Goal: Task Accomplishment & Management: Manage account settings

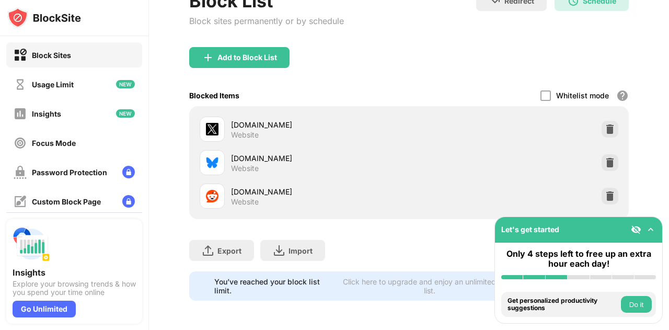
scroll to position [83, 0]
click at [605, 124] on img at bounding box center [610, 129] width 10 height 10
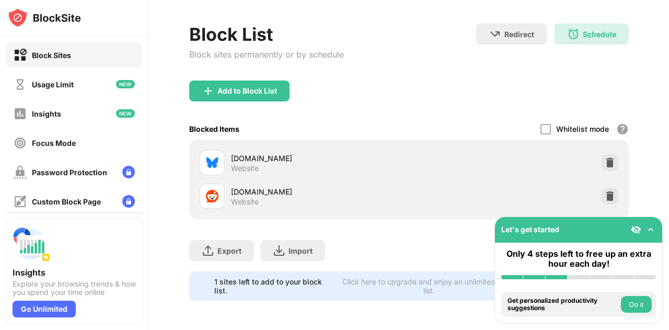
scroll to position [49, 0]
click at [605, 157] on img at bounding box center [610, 162] width 10 height 10
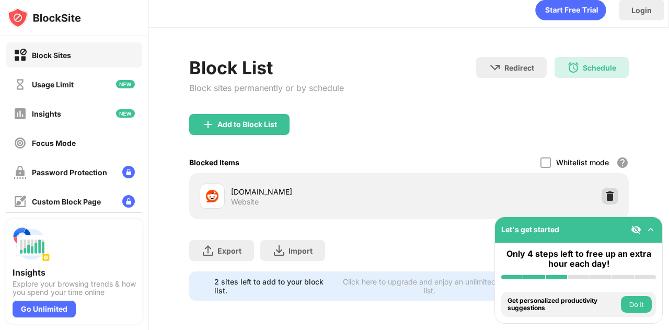
click at [605, 191] on img at bounding box center [610, 196] width 10 height 10
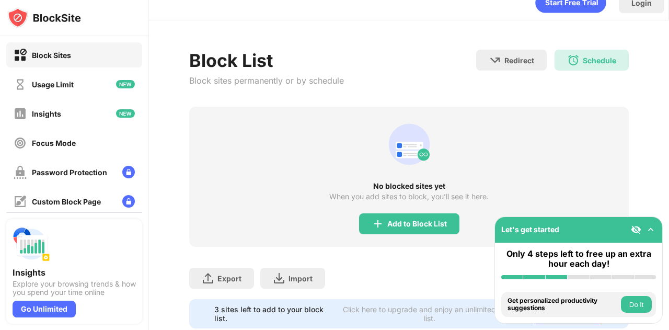
scroll to position [51, 0]
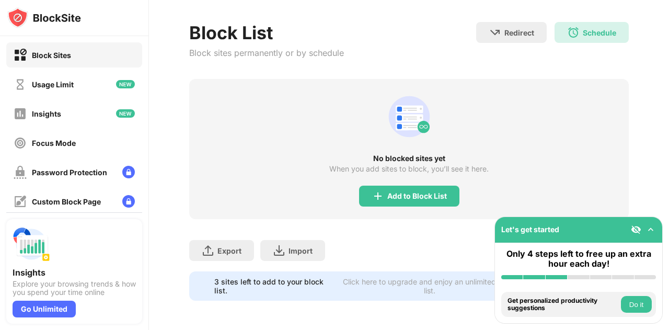
click at [652, 226] on img at bounding box center [650, 229] width 10 height 10
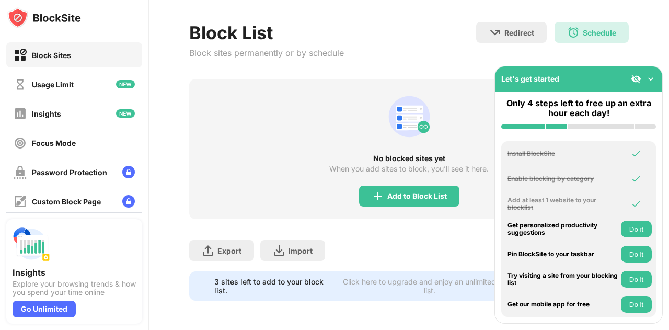
click at [650, 79] on img at bounding box center [650, 79] width 10 height 10
